Goal: Check status: Check status

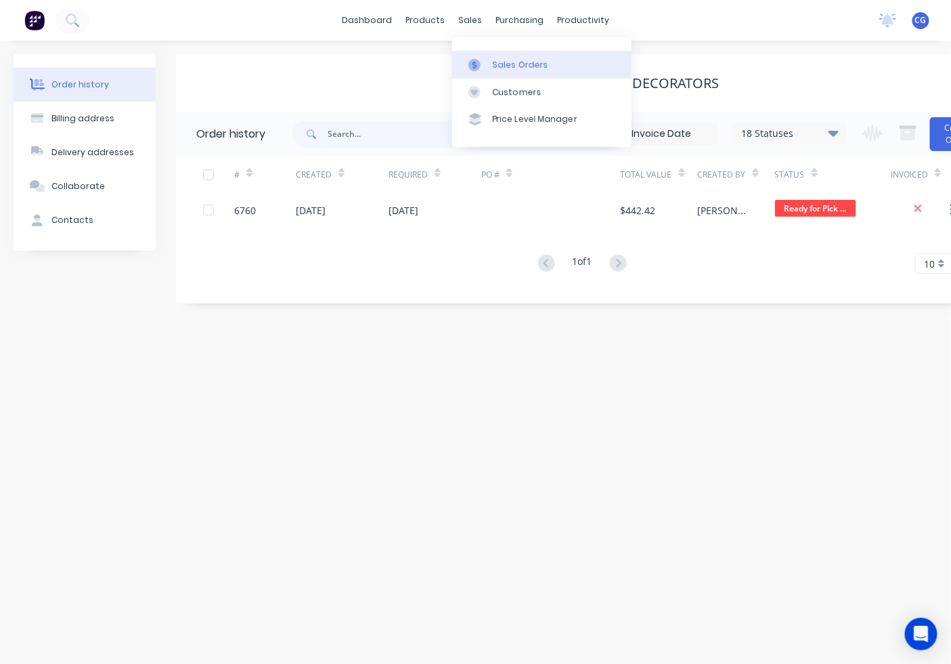
click at [527, 66] on div "Sales Orders" at bounding box center [521, 65] width 56 height 12
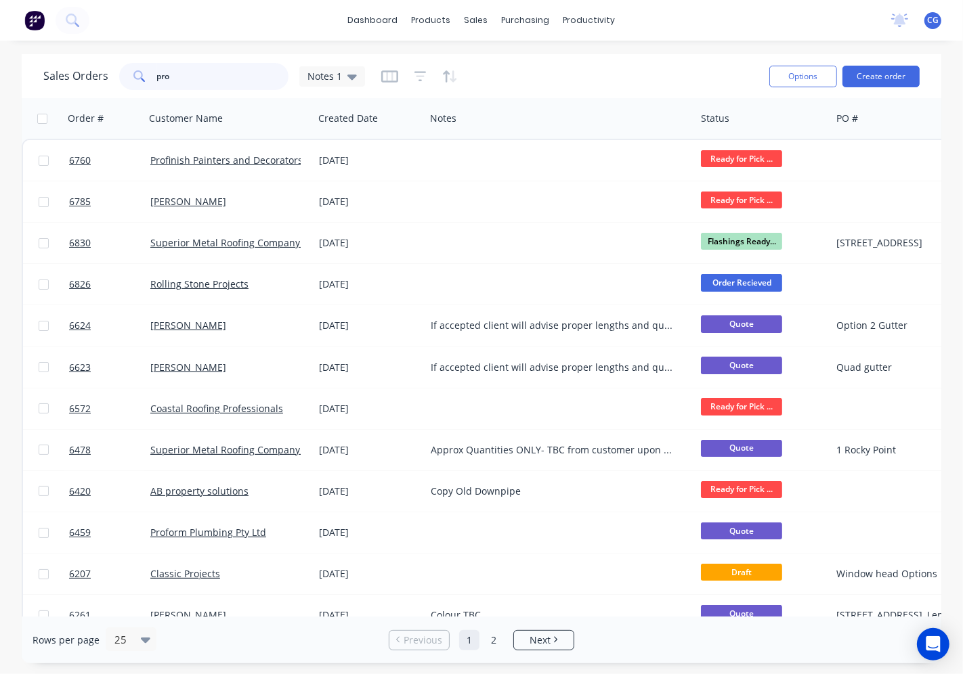
drag, startPoint x: 217, startPoint y: 82, endPoint x: 133, endPoint y: 79, distance: 84.0
click at [133, 79] on div "pro" at bounding box center [203, 76] width 169 height 27
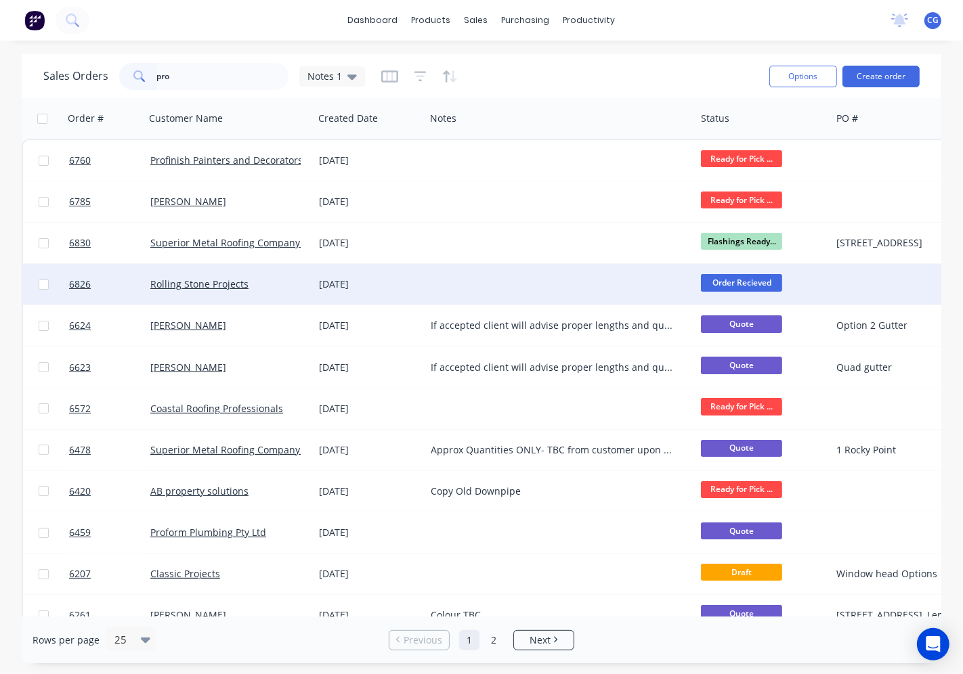
click at [299, 281] on div "Rolling Stone Projects" at bounding box center [225, 285] width 150 height 14
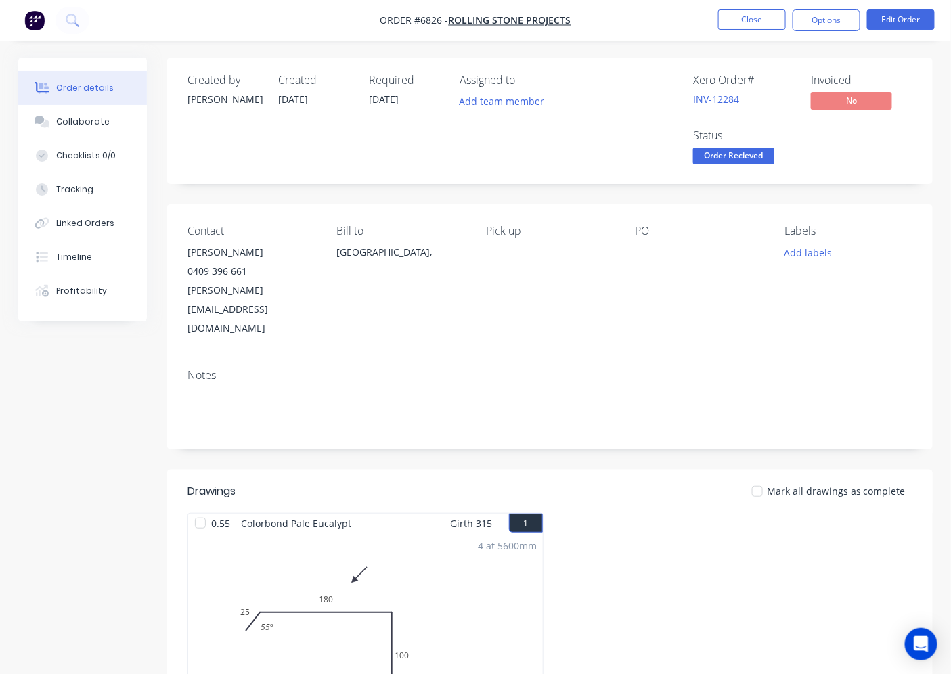
click at [742, 160] on span "Order Recieved" at bounding box center [733, 156] width 81 height 17
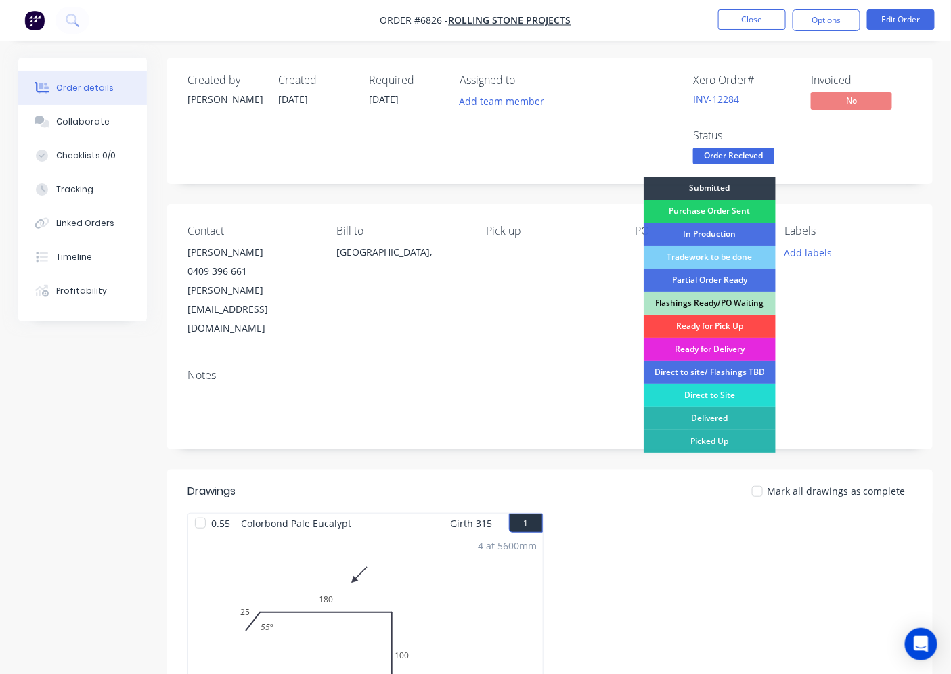
click at [736, 327] on div "Ready for Pick Up" at bounding box center [710, 326] width 132 height 23
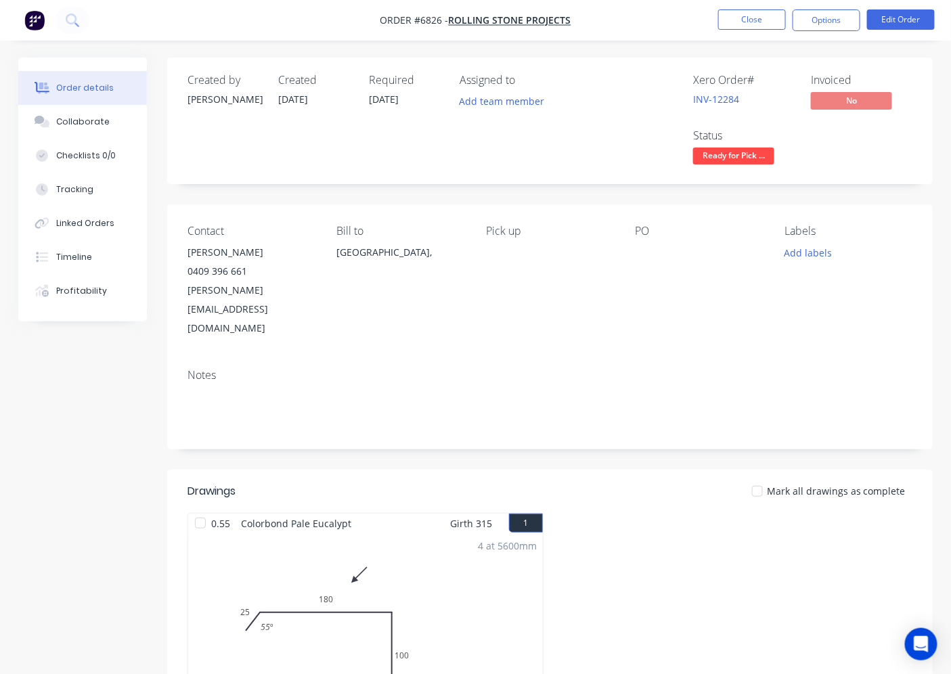
click at [761, 478] on div at bounding box center [757, 491] width 27 height 27
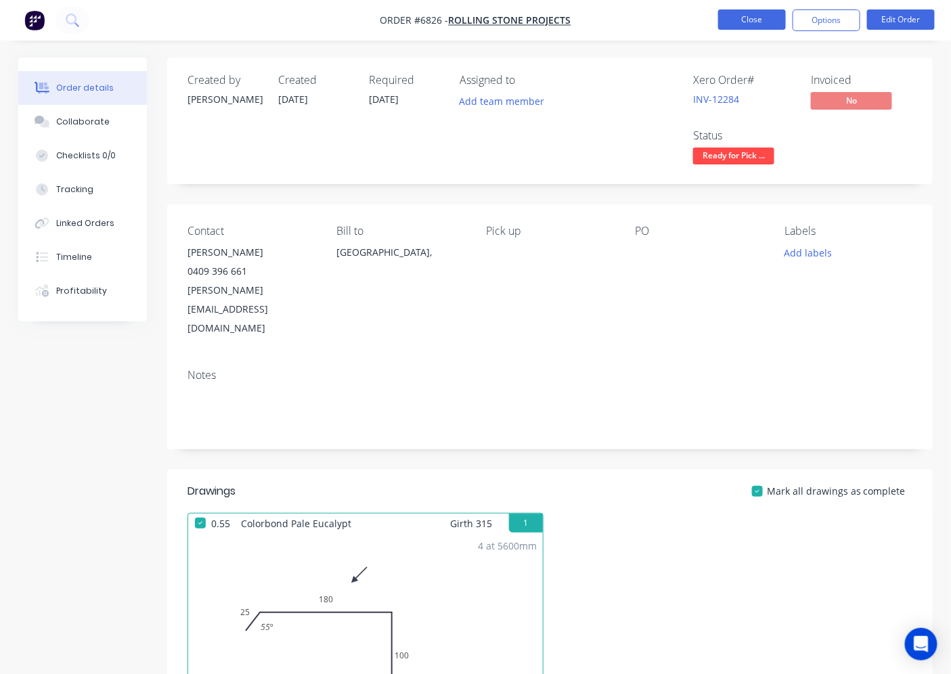
click at [739, 23] on button "Close" at bounding box center [752, 19] width 68 height 20
